Goal: Transaction & Acquisition: Purchase product/service

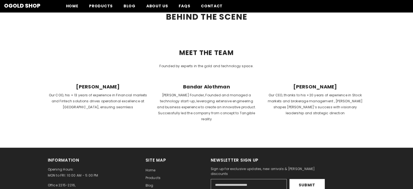
scroll to position [178, 0]
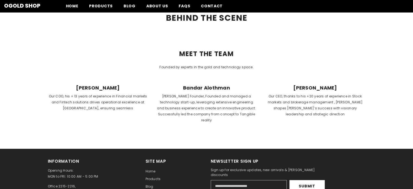
click at [101, 86] on span "Aly Abdo" at bounding box center [98, 88] width 100 height 6
click at [207, 87] on span "Bandar Alothman" at bounding box center [207, 88] width 100 height 6
click at [211, 88] on span "Bandar Alothman" at bounding box center [207, 88] width 100 height 6
click at [202, 87] on span "Bandar Alothman" at bounding box center [207, 88] width 100 height 6
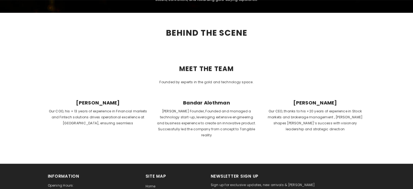
scroll to position [0, 0]
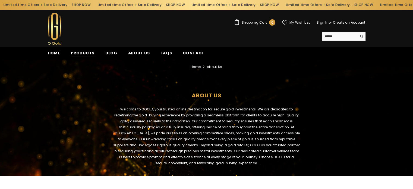
click at [84, 52] on span "Products" at bounding box center [83, 53] width 24 height 6
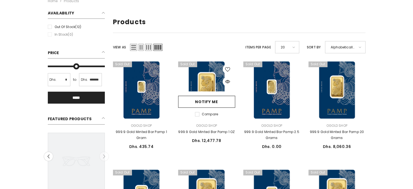
scroll to position [45, 0]
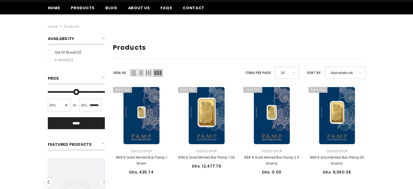
click at [47, 58] on li "In stock (0)" at bounding box center [76, 60] width 60 height 6
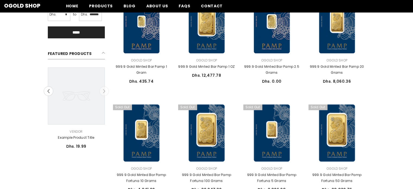
scroll to position [0, 0]
